Goal: Check status: Check status

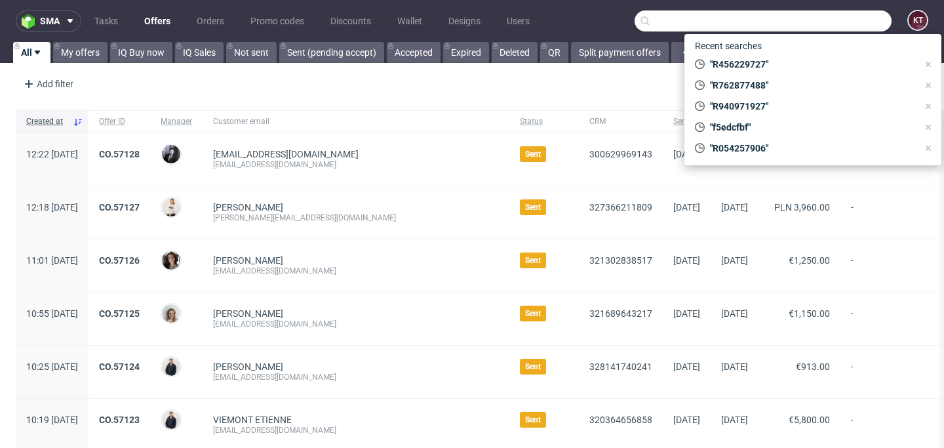
click at [817, 18] on input "text" at bounding box center [763, 20] width 257 height 21
paste input "R090244627"
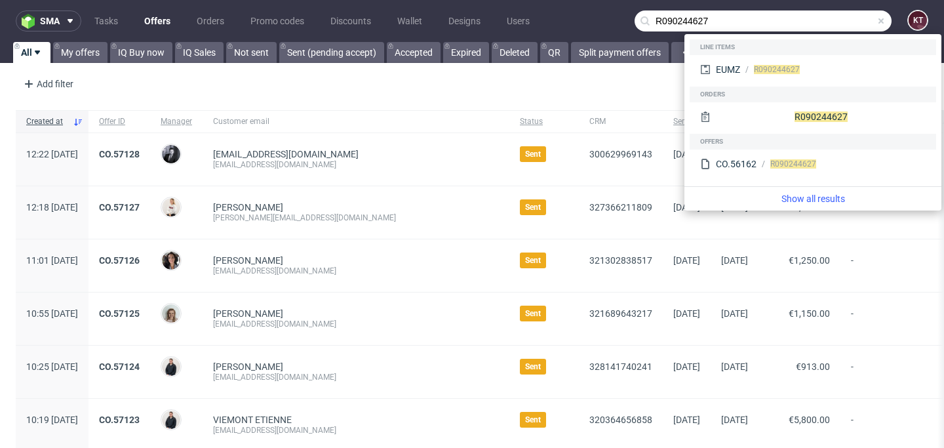
type input "R090244627"
click at [751, 129] on div "R090244627" at bounding box center [813, 117] width 247 height 31
click at [775, 115] on div "R090244627" at bounding box center [813, 117] width 236 height 24
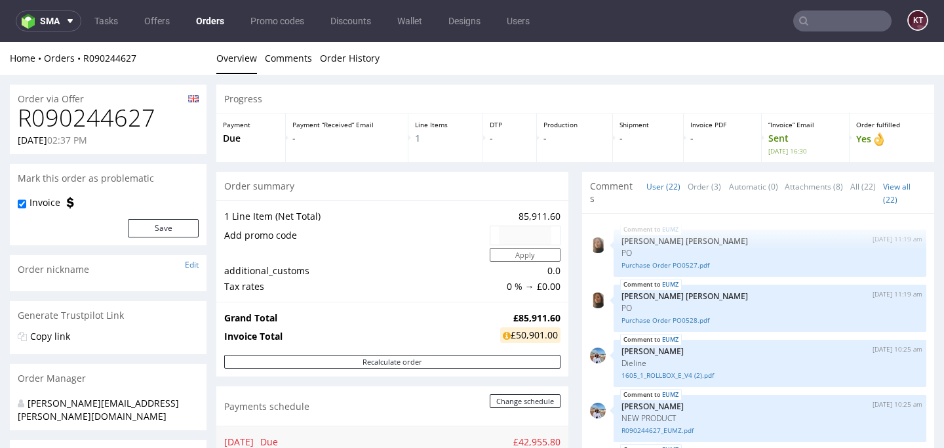
scroll to position [1016, 0]
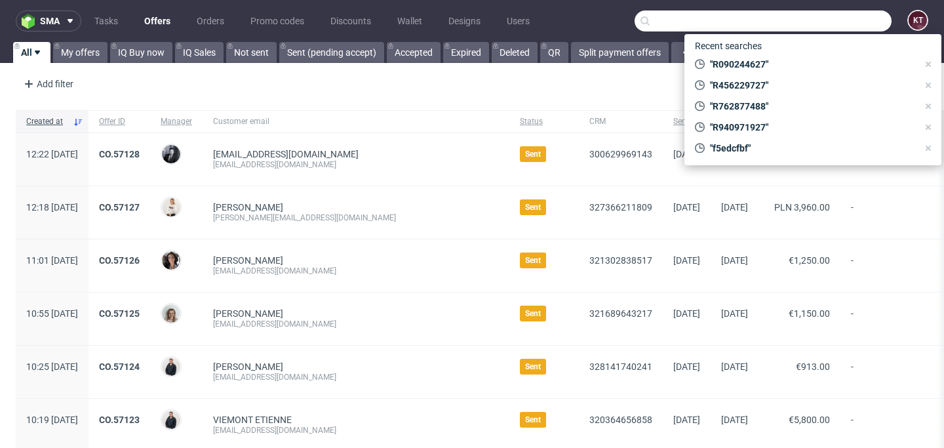
click at [830, 26] on input "text" at bounding box center [763, 20] width 257 height 21
paste input "R090244627"
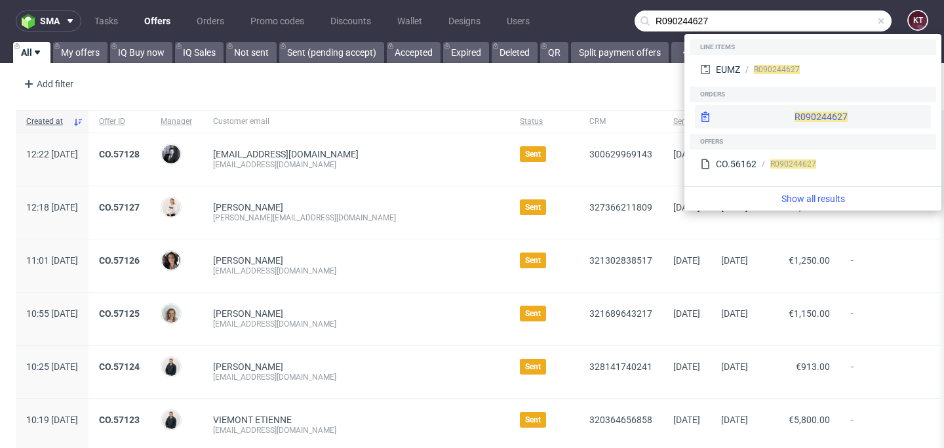
type input "R090244627"
click at [773, 122] on div "R090244627" at bounding box center [813, 117] width 236 height 24
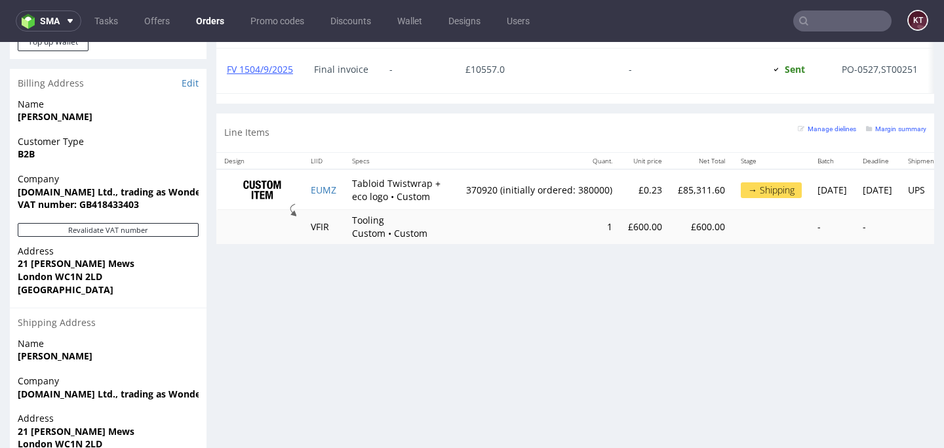
scroll to position [855, 0]
